Goal: Check status

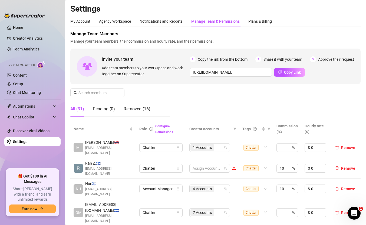
scroll to position [120, 0]
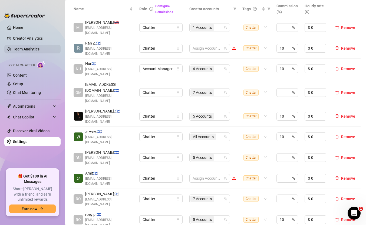
click at [28, 47] on link "Team Analytics" at bounding box center [26, 49] width 26 height 4
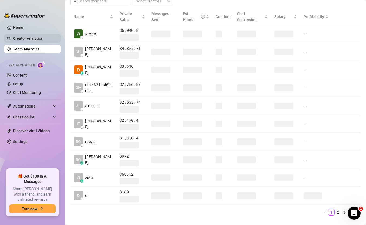
click at [41, 39] on link "Creator Analytics" at bounding box center [34, 38] width 43 height 9
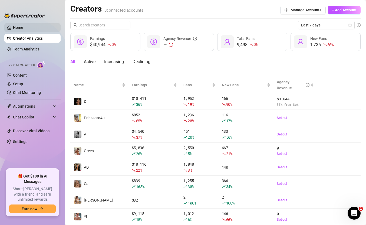
click at [23, 29] on link "Home" at bounding box center [18, 27] width 10 height 4
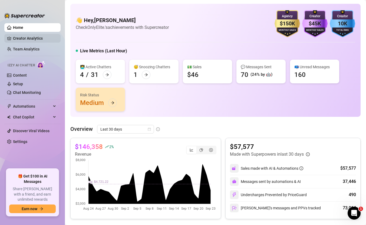
click at [19, 38] on link "Creator Analytics" at bounding box center [34, 38] width 43 height 9
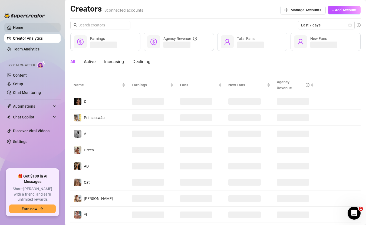
click at [21, 28] on link "Home" at bounding box center [18, 27] width 10 height 4
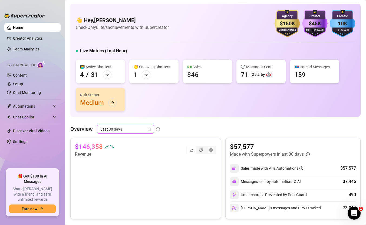
click at [134, 130] on span "Last 30 days" at bounding box center [125, 129] width 50 height 8
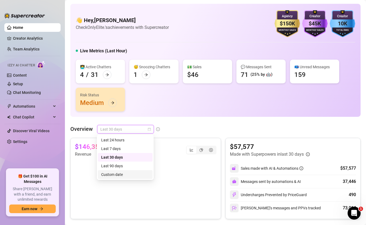
click at [126, 175] on div "Custom date" at bounding box center [125, 175] width 48 height 6
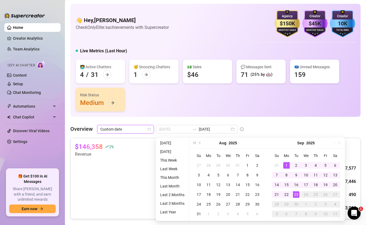
type input "2025-09-01"
click at [287, 164] on div "1" at bounding box center [286, 165] width 6 height 6
type input "2025-09-23"
click at [295, 195] on div "23" at bounding box center [296, 195] width 6 height 6
